Goal: Task Accomplishment & Management: Use online tool/utility

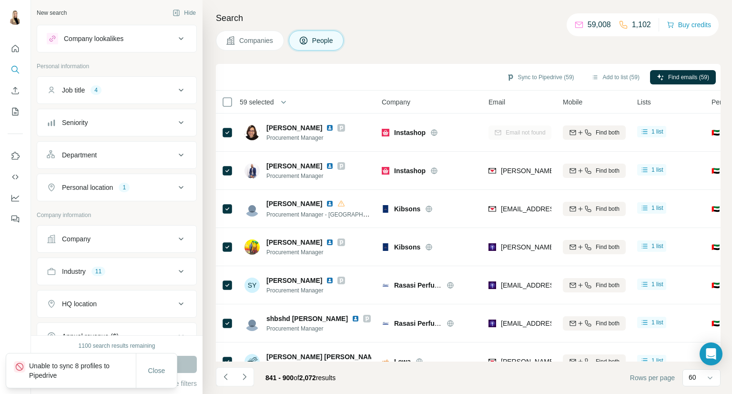
scroll to position [2044, 0]
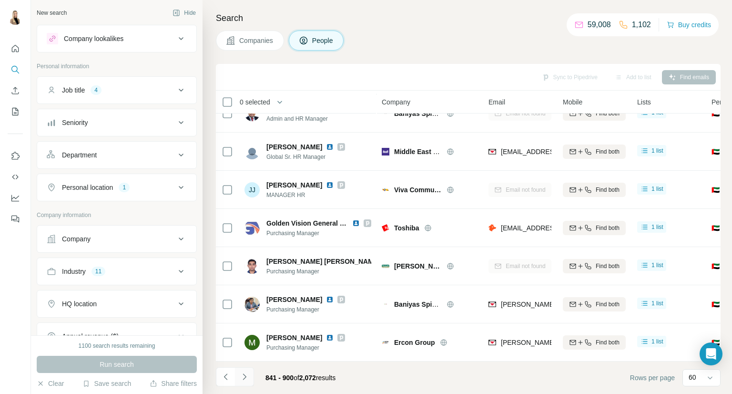
click at [250, 371] on button "Navigate to next page" at bounding box center [244, 376] width 19 height 19
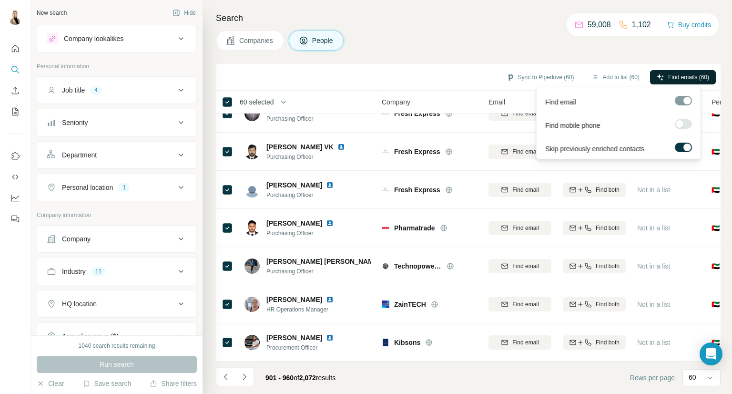
click at [684, 79] on span "Find emails (60)" at bounding box center [688, 77] width 41 height 9
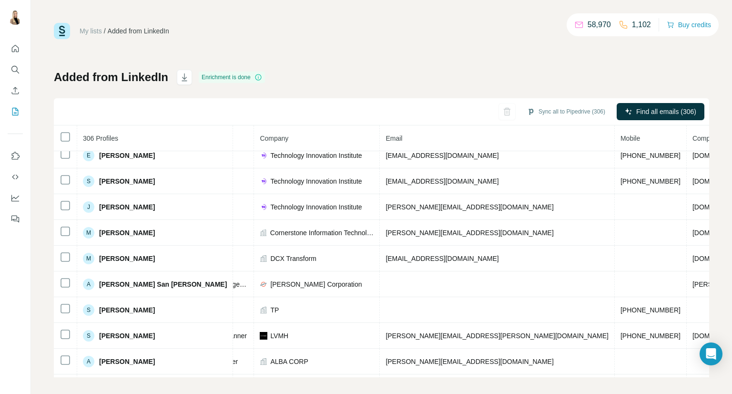
scroll to position [34, 292]
